Goal: Navigation & Orientation: Find specific page/section

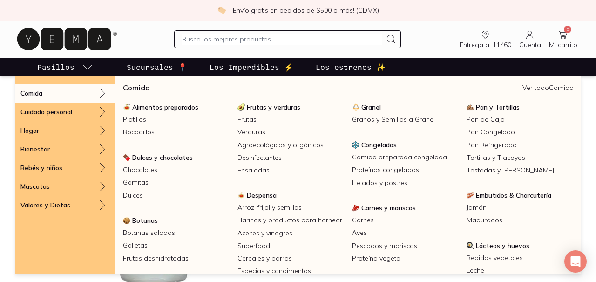
click at [66, 69] on p "Pasillos" at bounding box center [55, 66] width 37 height 11
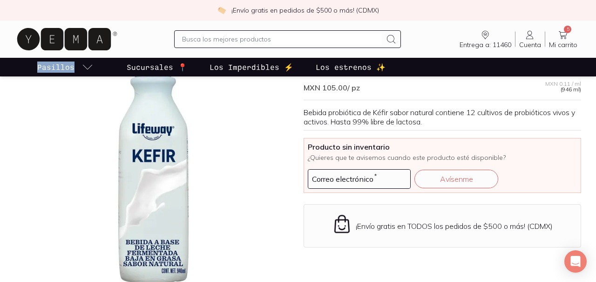
click at [66, 69] on p "Pasillos" at bounding box center [55, 66] width 37 height 11
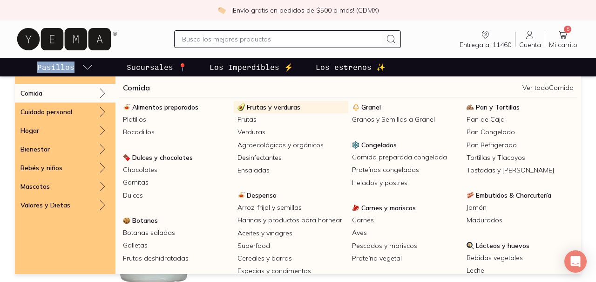
click at [269, 108] on span "Frutas y verduras" at bounding box center [274, 107] width 54 height 8
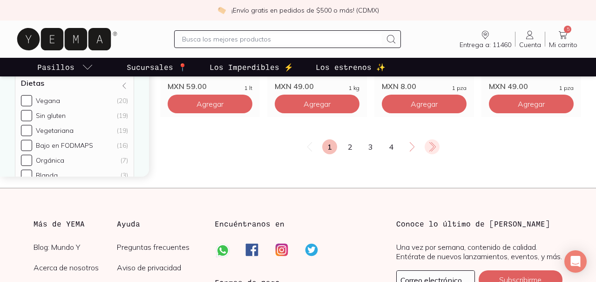
click at [432, 141] on icon at bounding box center [431, 146] width 11 height 11
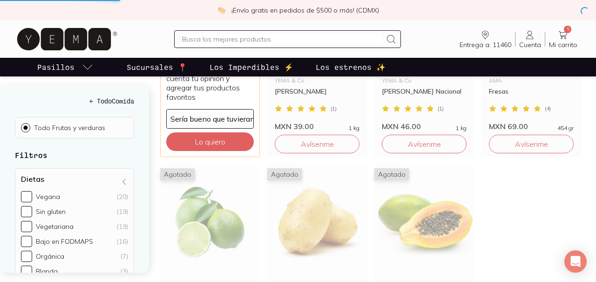
scroll to position [306, 0]
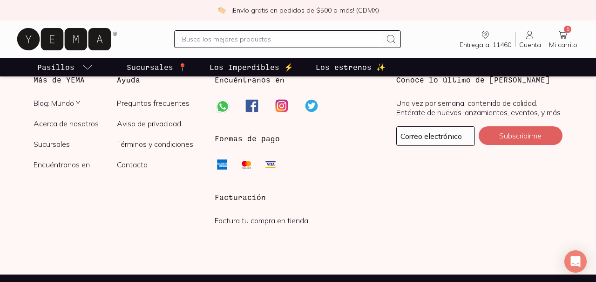
scroll to position [653, 0]
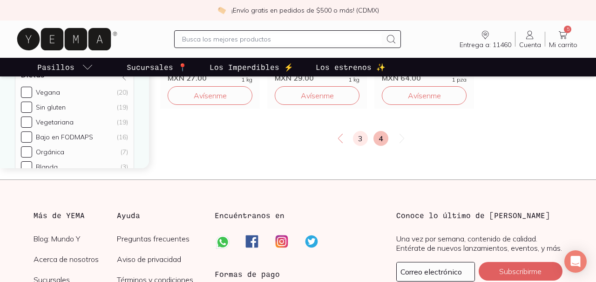
click at [366, 131] on link "3" at bounding box center [360, 138] width 15 height 15
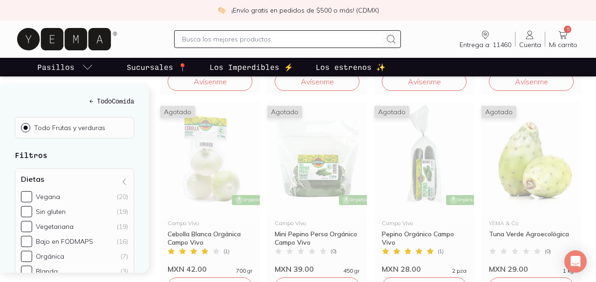
scroll to position [750, 0]
